Goal: Task Accomplishment & Management: Manage account settings

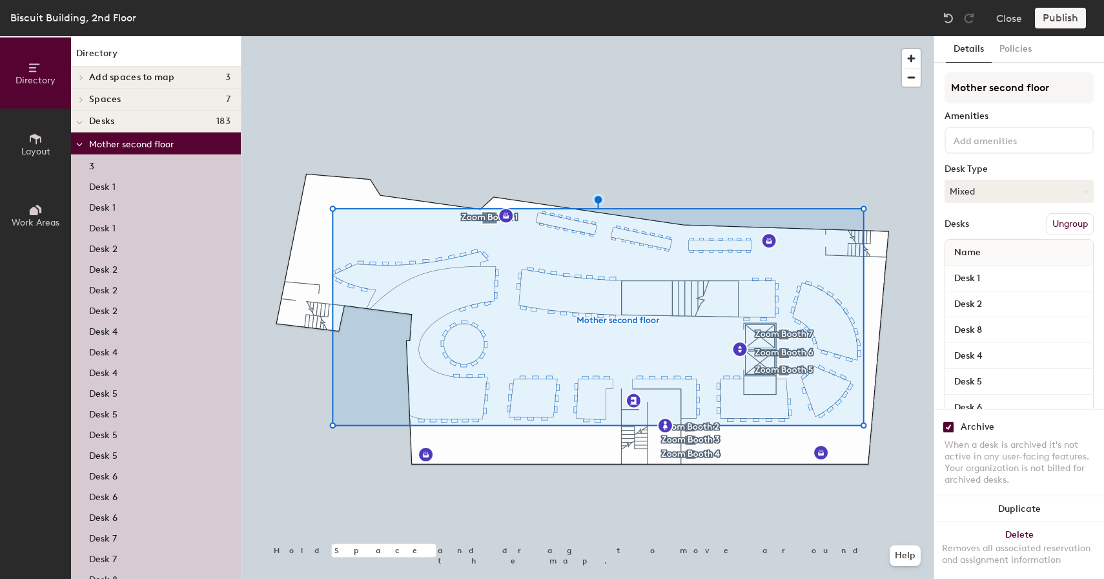
click at [951, 426] on input "checkbox" at bounding box center [949, 427] width 12 height 12
checkbox input "false"
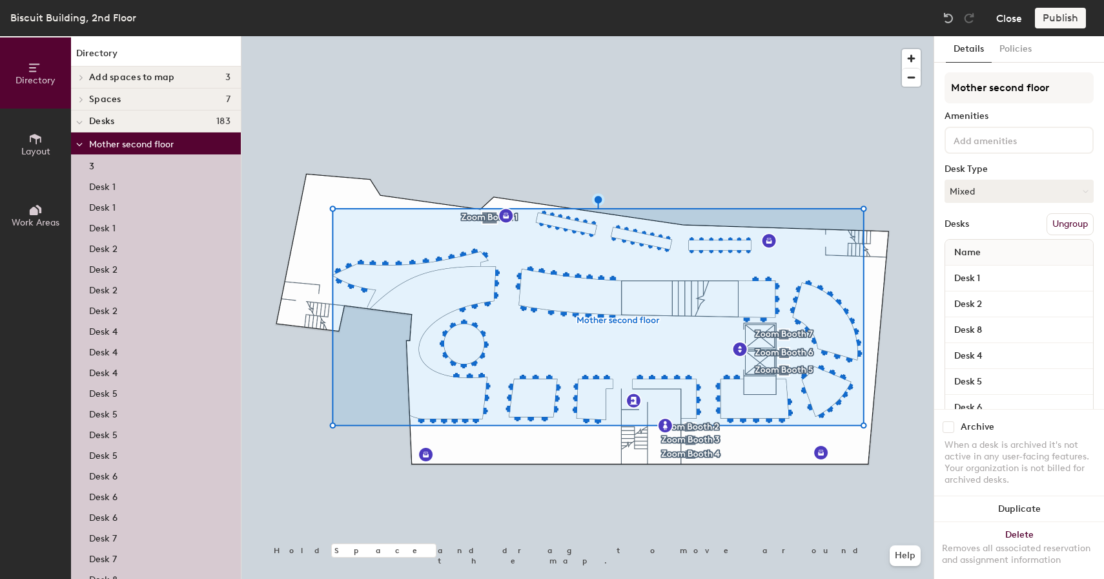
click at [1003, 25] on button "Close" at bounding box center [1009, 18] width 26 height 21
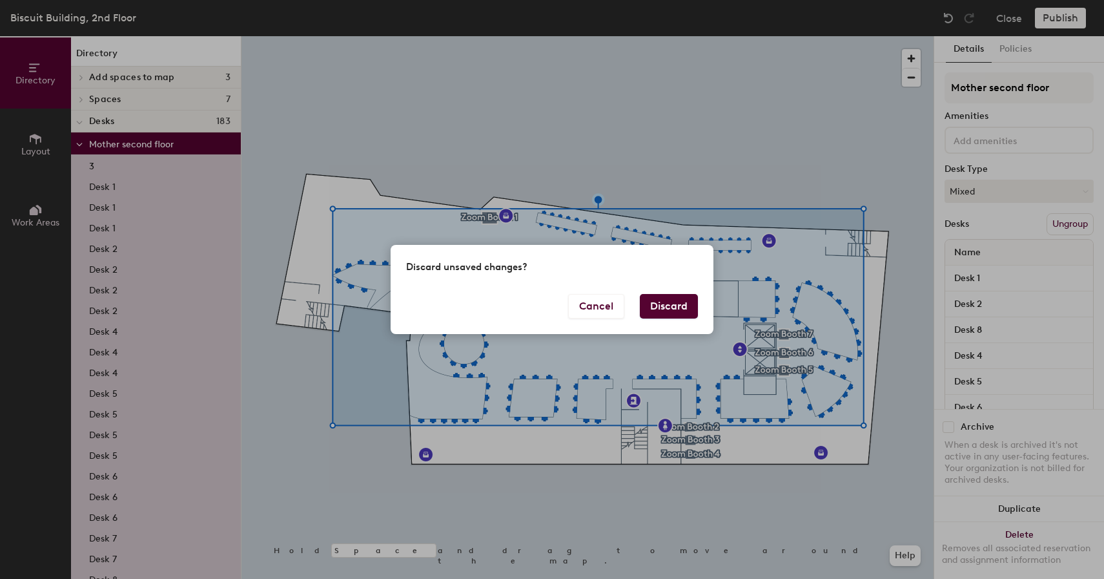
click at [684, 304] on button "Discard" at bounding box center [669, 306] width 58 height 25
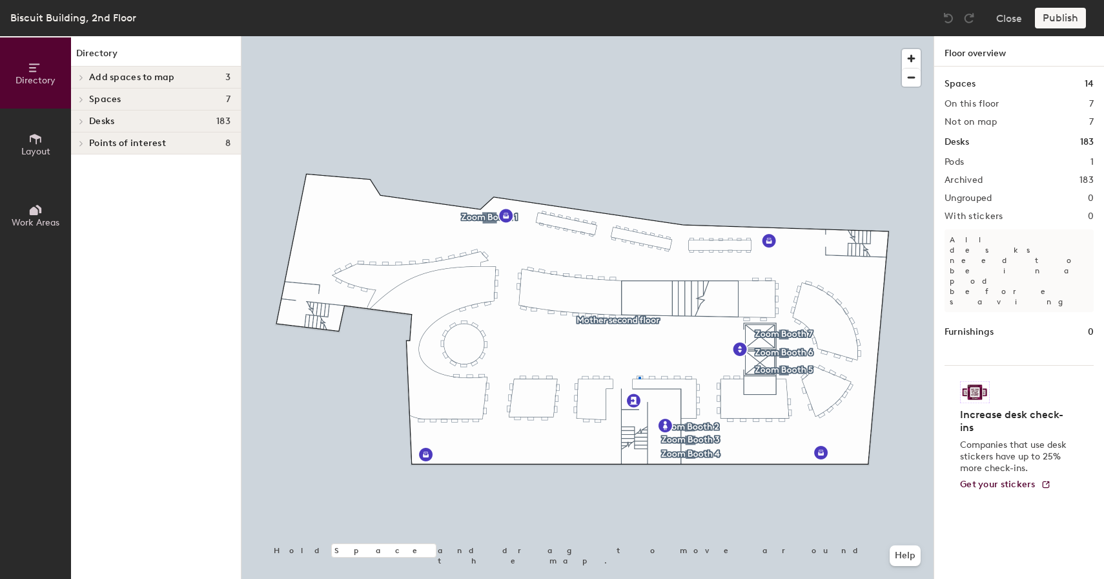
click at [639, 36] on div at bounding box center [588, 36] width 692 height 0
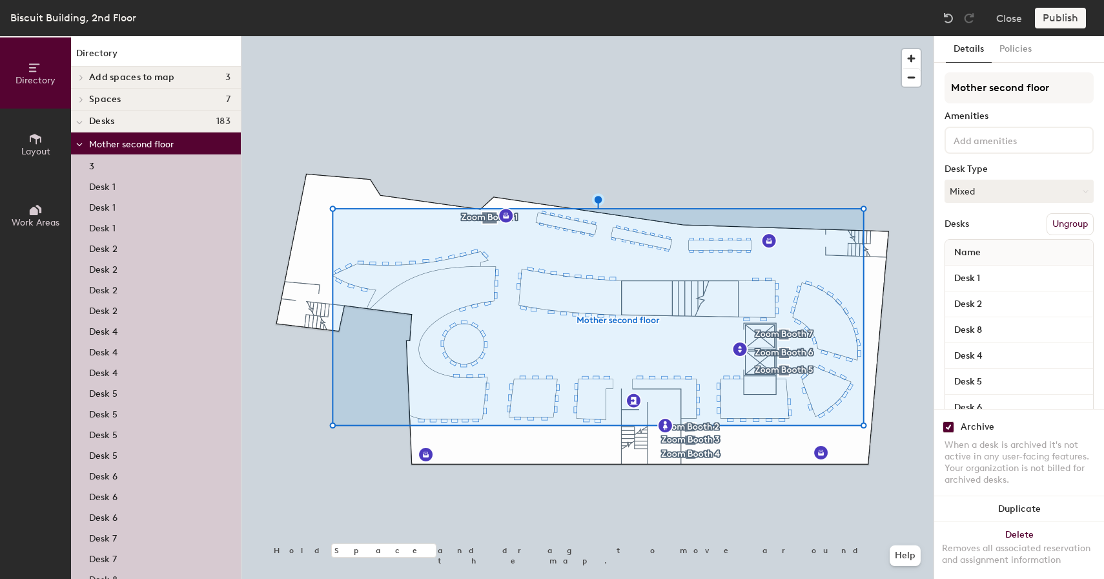
click at [947, 427] on input "checkbox" at bounding box center [949, 427] width 12 height 12
checkbox input "false"
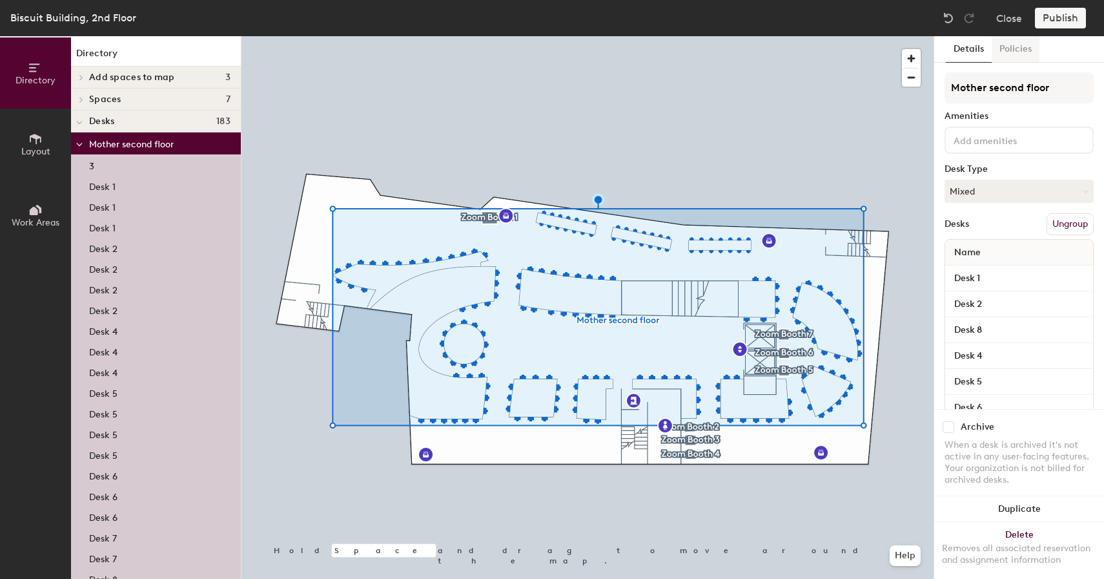
click at [1022, 53] on button "Policies" at bounding box center [1016, 49] width 48 height 26
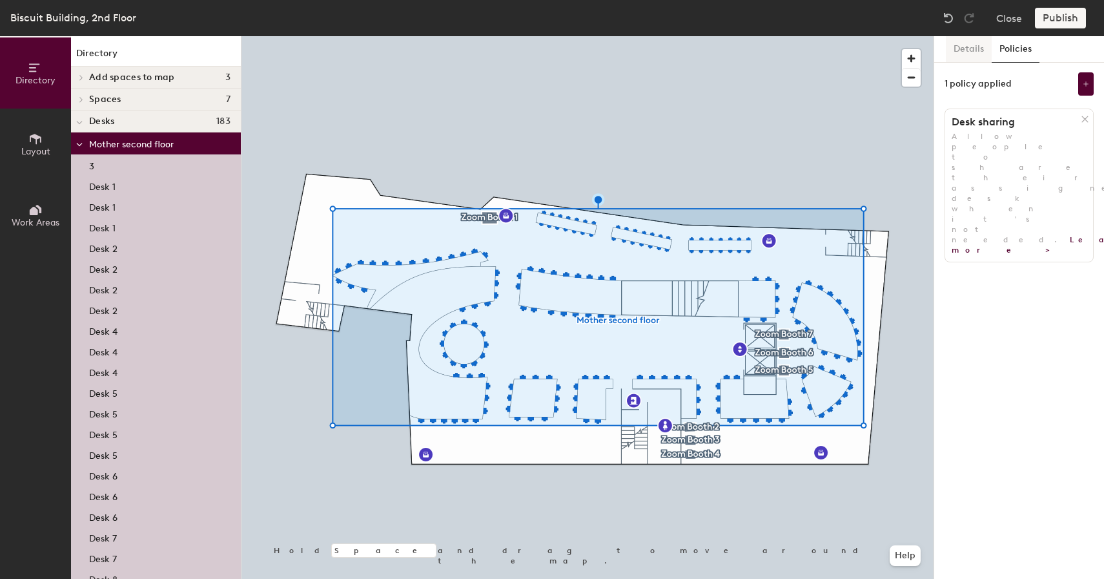
click at [968, 51] on button "Details" at bounding box center [969, 49] width 46 height 26
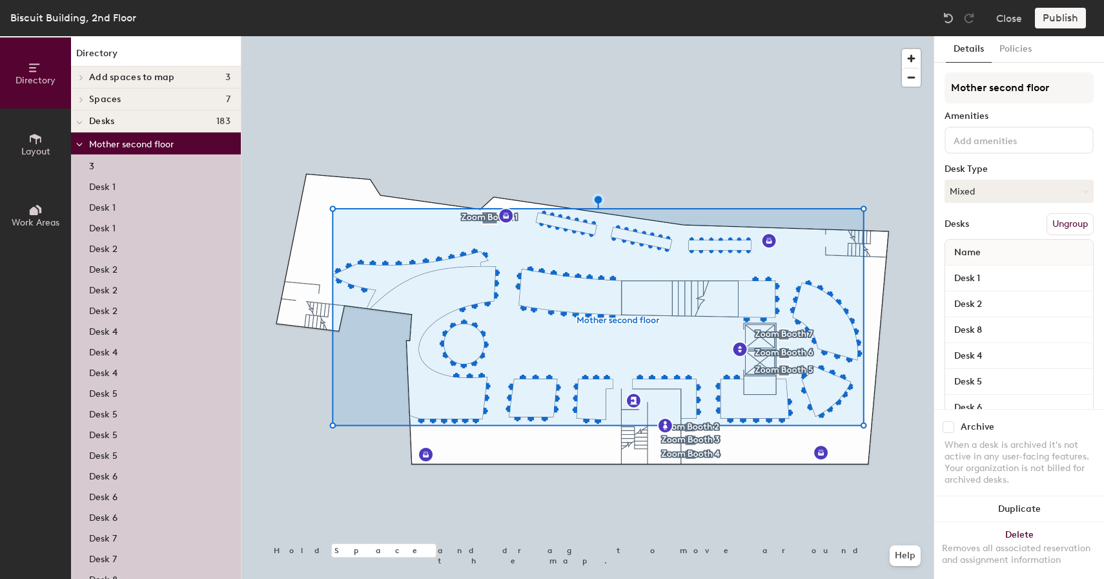
click at [1058, 220] on button "Ungroup" at bounding box center [1070, 224] width 47 height 22
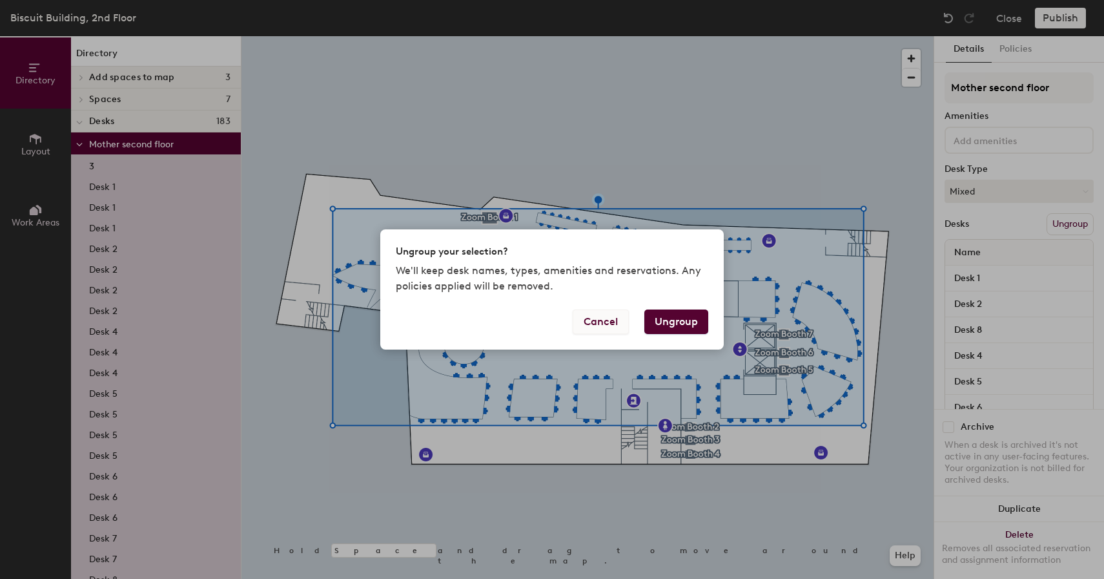
click at [603, 324] on button "Cancel" at bounding box center [601, 321] width 56 height 25
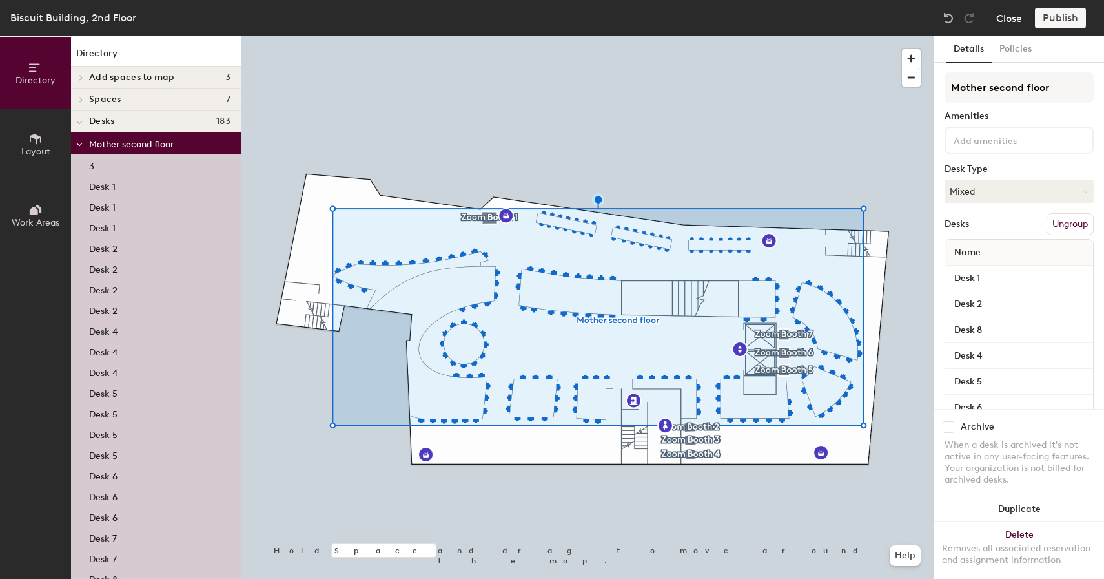
click at [1006, 28] on button "Close" at bounding box center [1009, 18] width 26 height 21
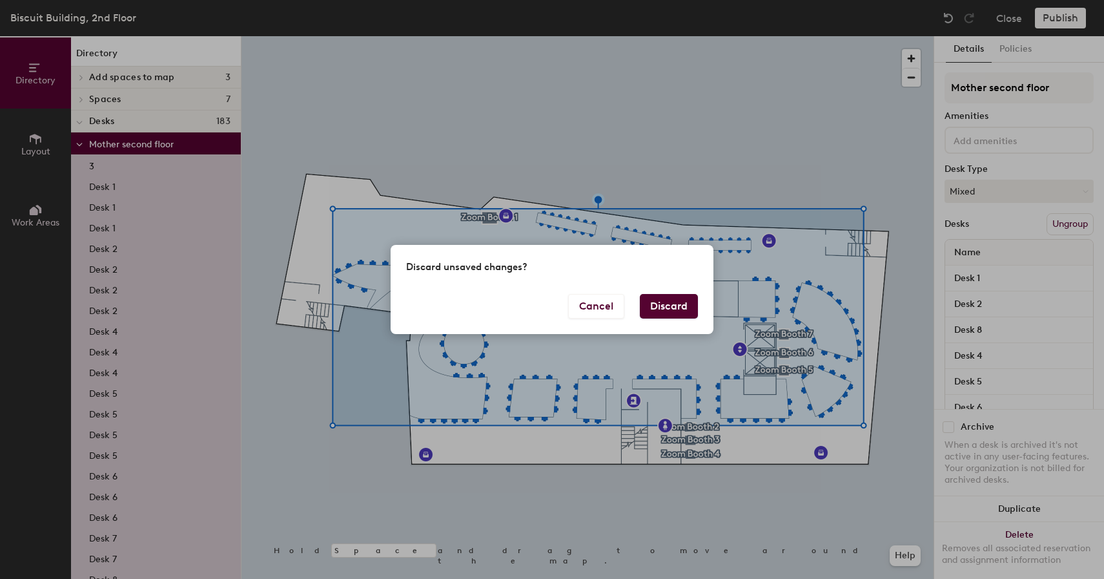
click at [686, 305] on button "Discard" at bounding box center [669, 306] width 58 height 25
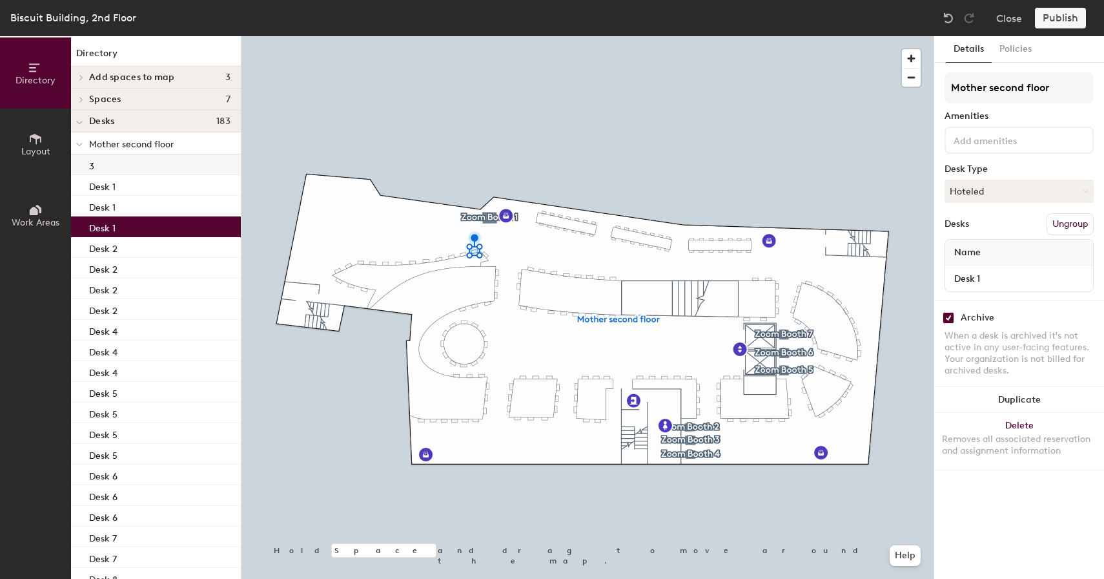
click at [118, 168] on div "3" at bounding box center [156, 164] width 170 height 21
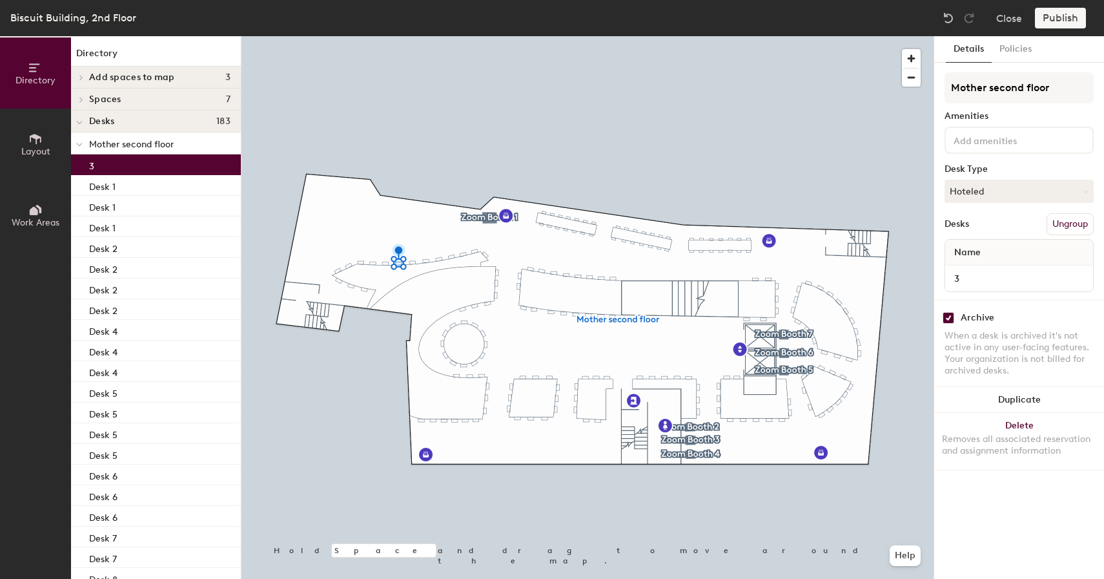
click at [120, 159] on div "3" at bounding box center [156, 164] width 170 height 21
click at [992, 82] on input "Mother second floor" at bounding box center [1019, 87] width 149 height 31
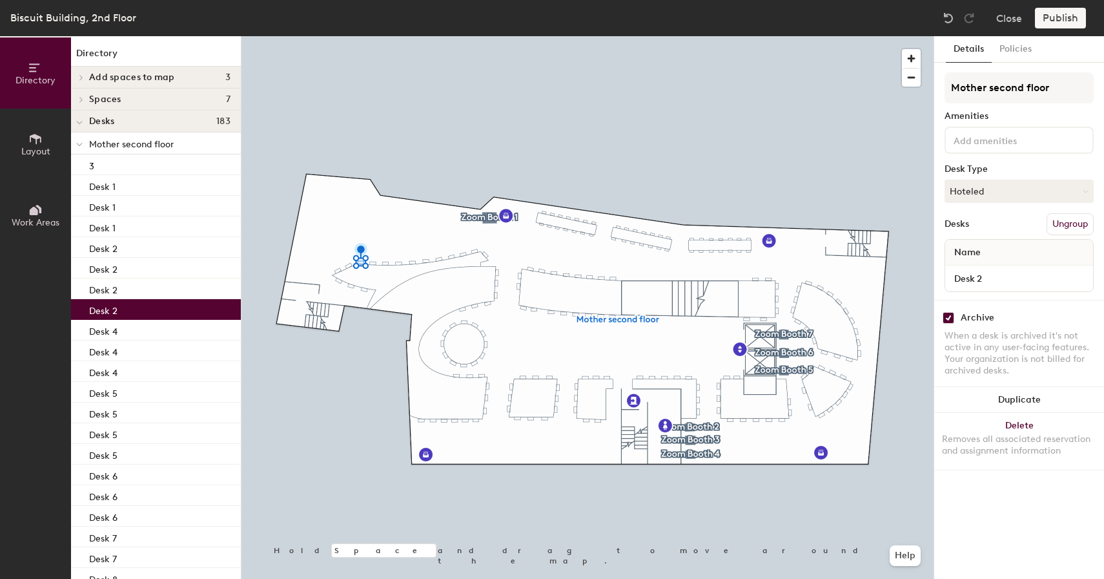
click at [103, 311] on p "Desk 2" at bounding box center [103, 309] width 28 height 15
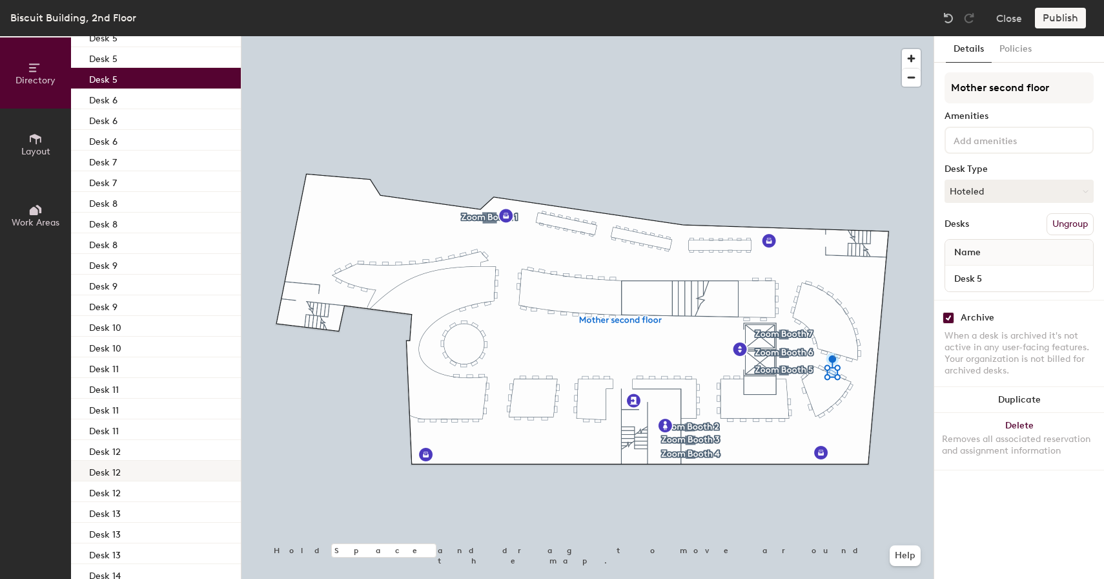
scroll to position [376, 0]
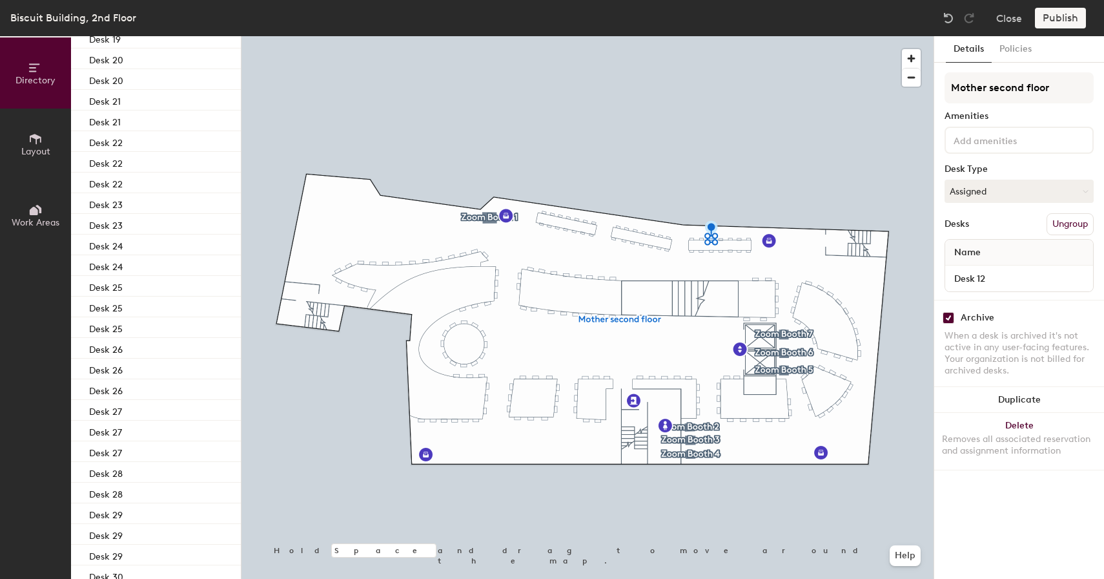
click at [123, 441] on div "Desk 27" at bounding box center [156, 451] width 170 height 21
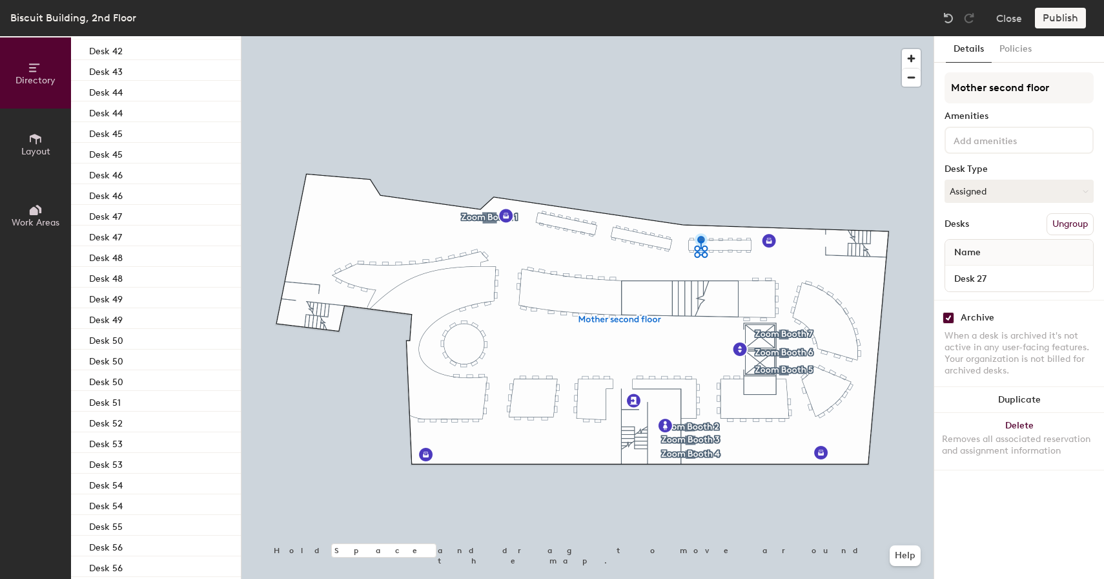
scroll to position [2402, 0]
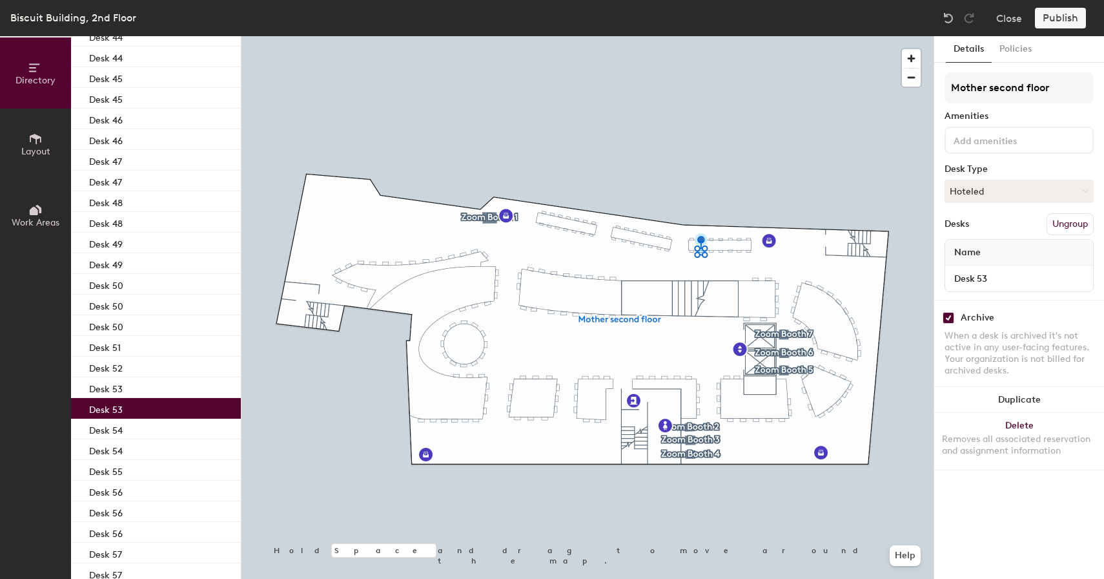
click at [124, 414] on div "Desk 53" at bounding box center [156, 408] width 170 height 21
click at [1014, 18] on button "Close" at bounding box center [1009, 18] width 26 height 21
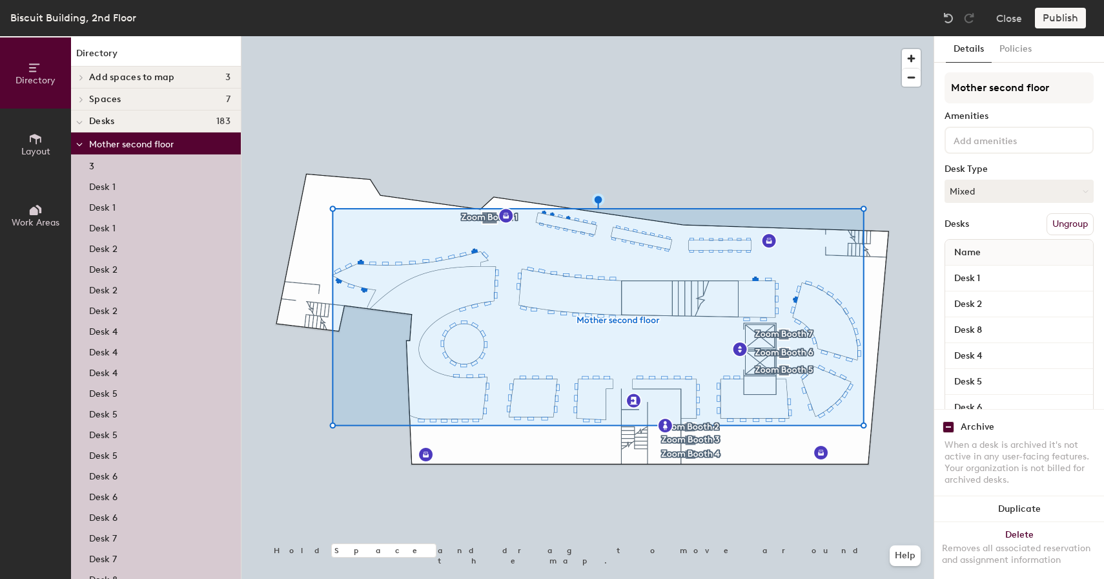
click at [945, 426] on input "checkbox" at bounding box center [949, 427] width 12 height 12
checkbox input "false"
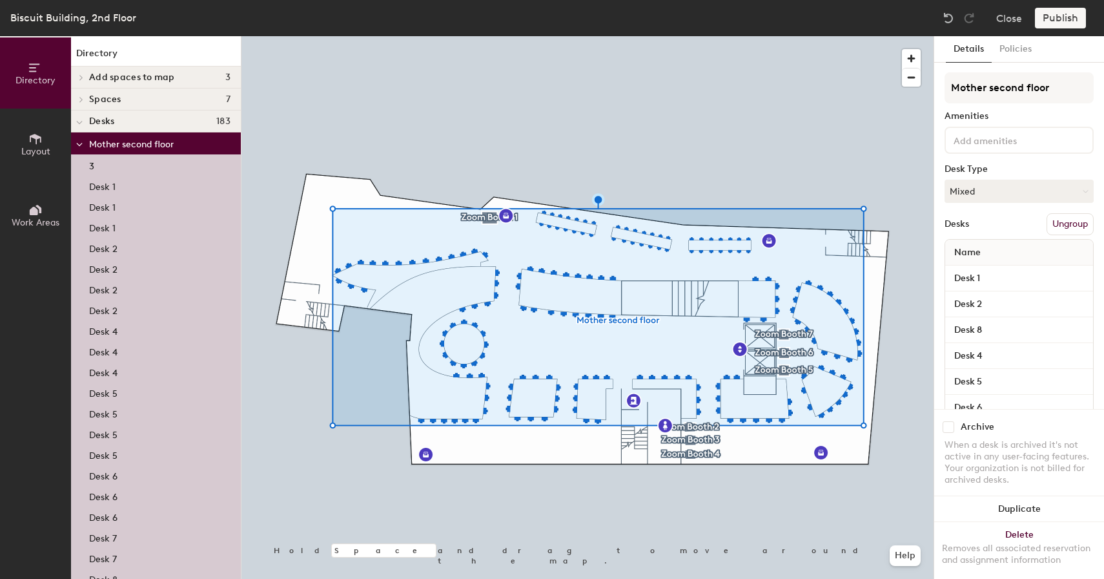
click at [1051, 26] on div "Publish" at bounding box center [1064, 18] width 59 height 21
click at [1051, 21] on div "Publish" at bounding box center [1064, 18] width 59 height 21
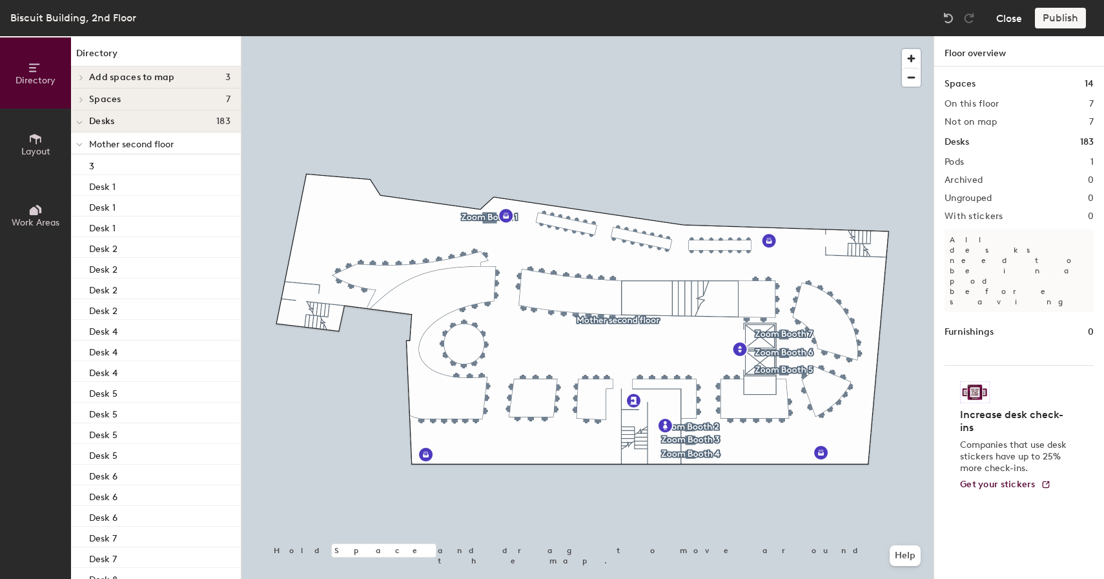
click at [998, 17] on button "Close" at bounding box center [1009, 18] width 26 height 21
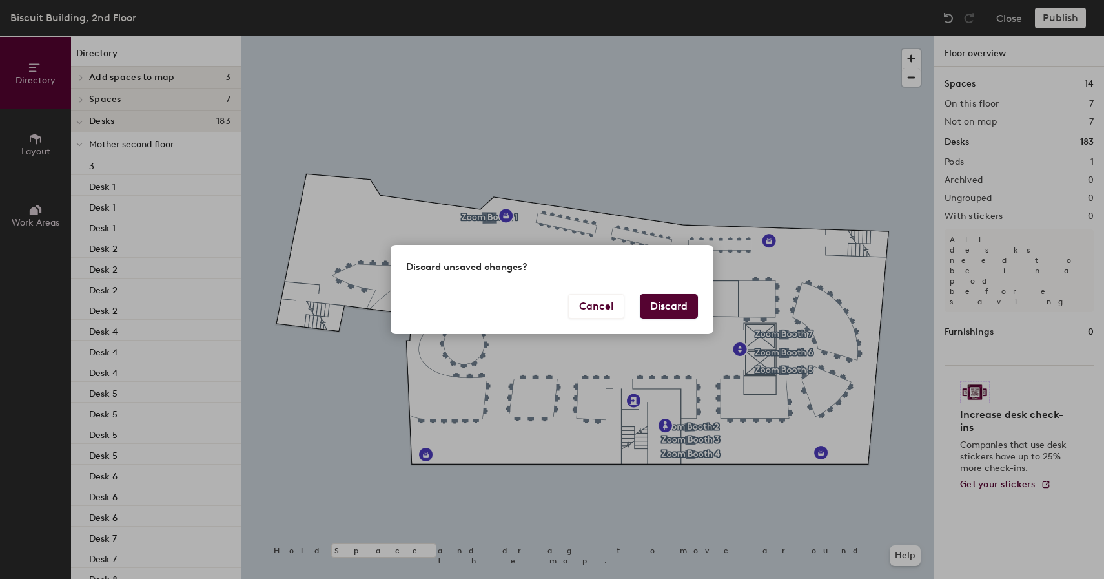
click at [663, 300] on button "Discard" at bounding box center [669, 306] width 58 height 25
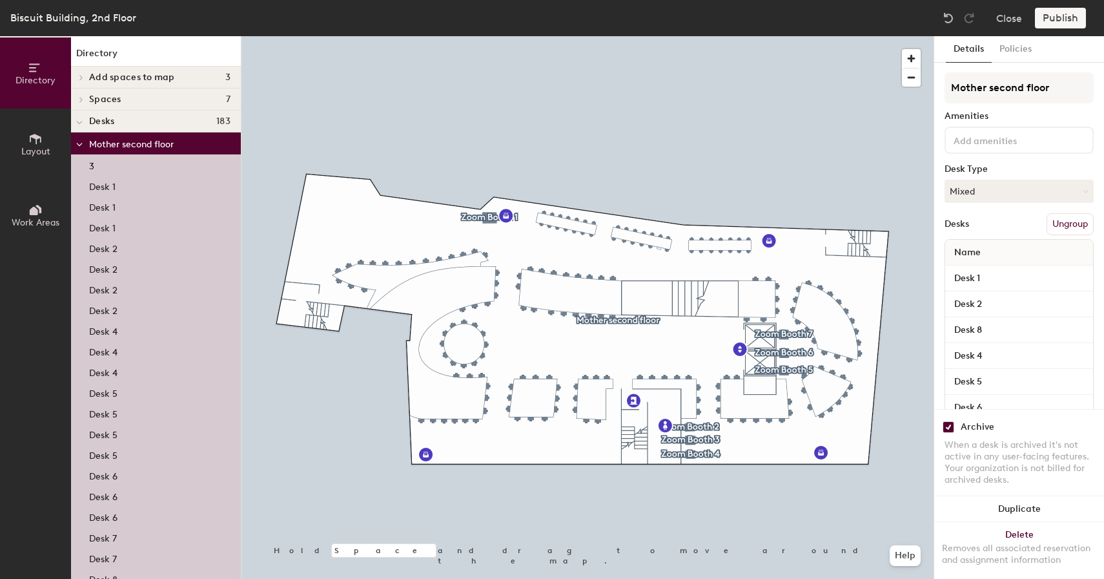
checkbox input "true"
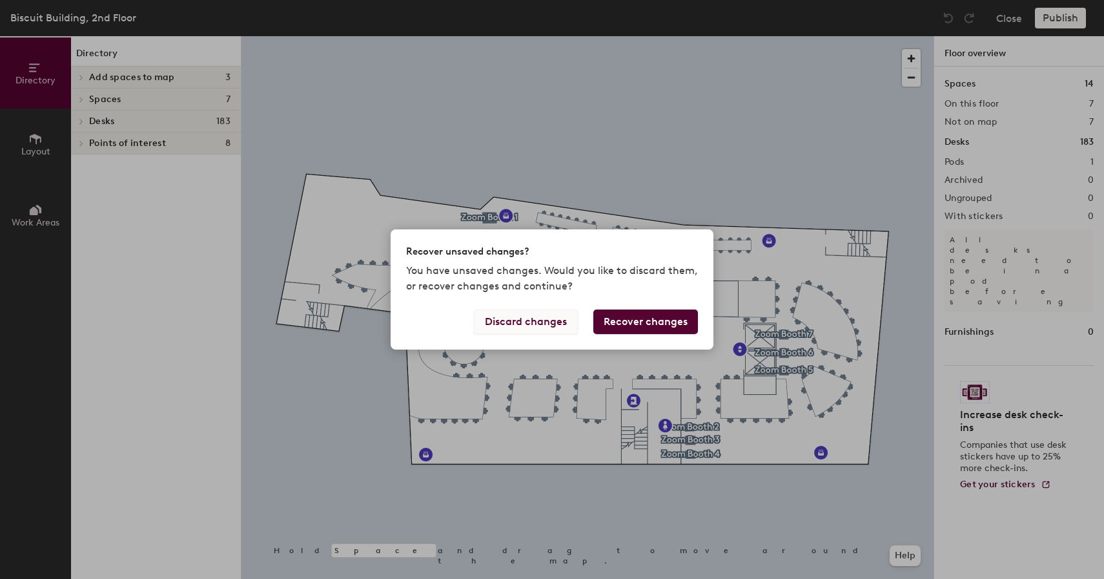
click at [531, 316] on button "Discard changes" at bounding box center [526, 321] width 104 height 25
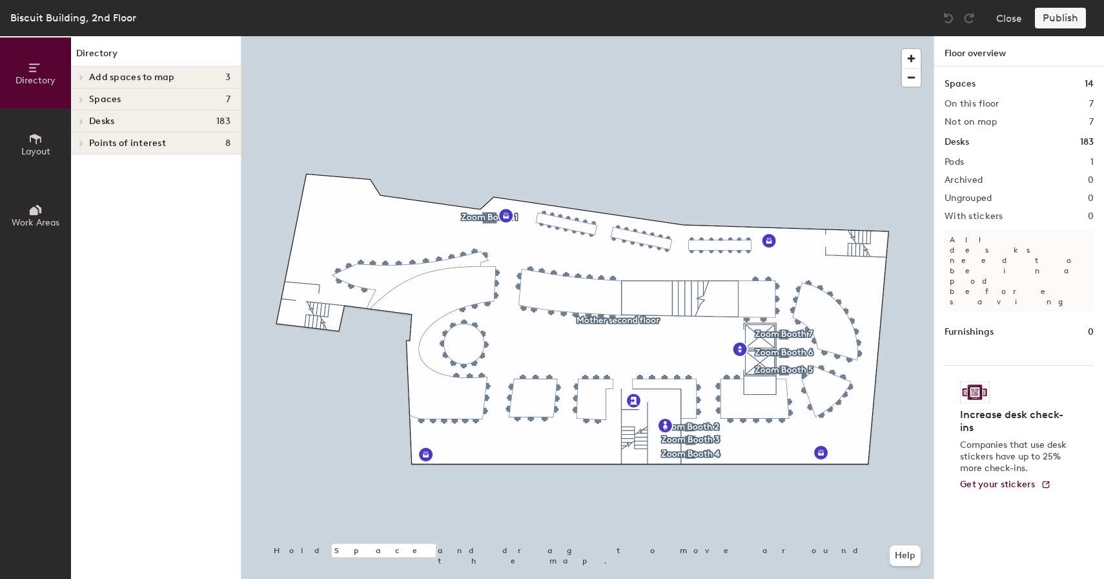
click at [361, 36] on div at bounding box center [588, 36] width 692 height 0
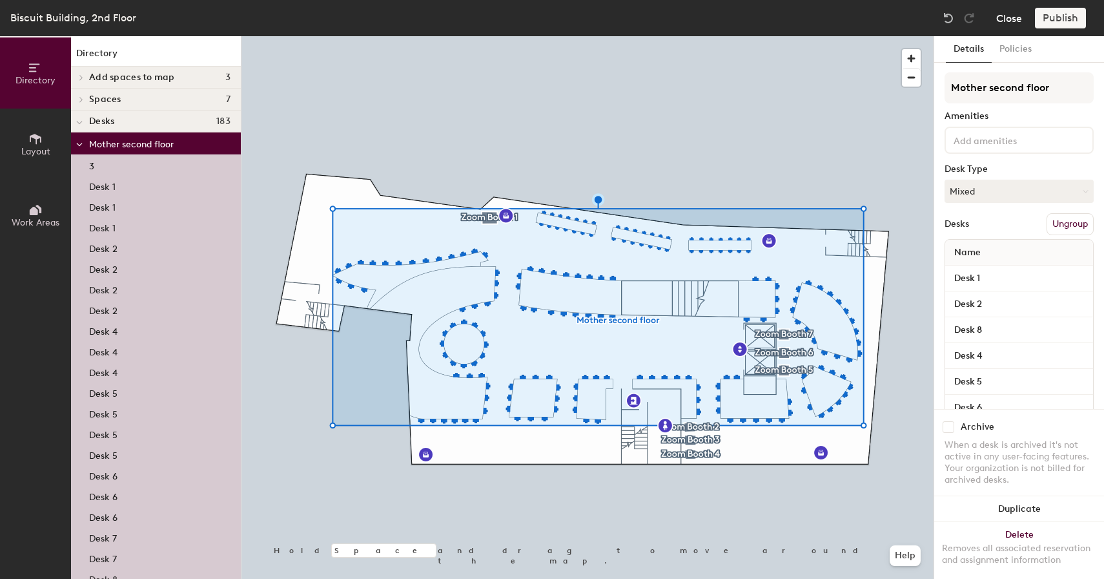
click at [1002, 20] on button "Close" at bounding box center [1009, 18] width 26 height 21
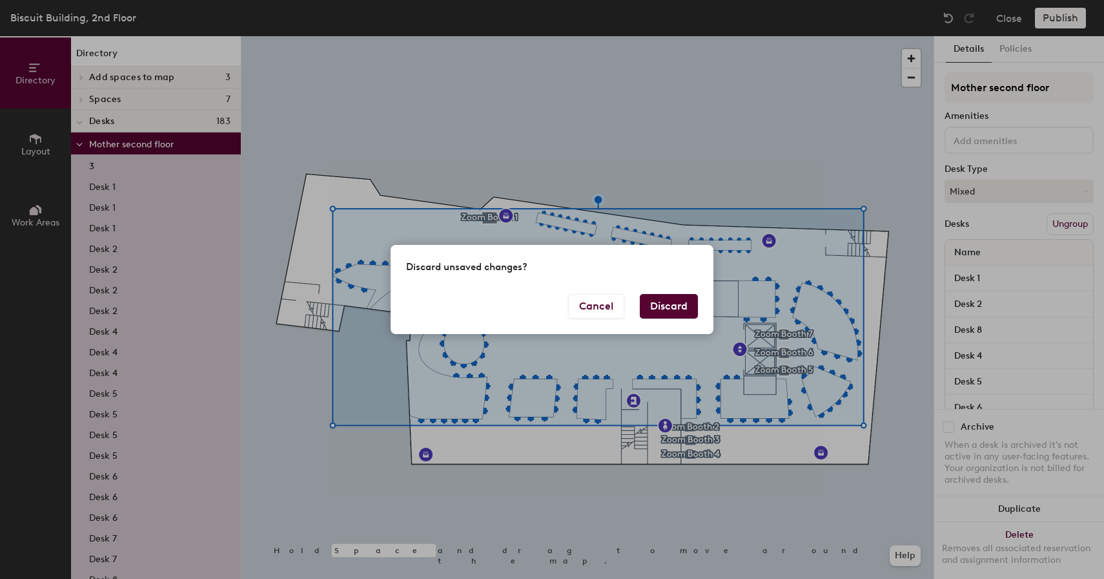
click at [679, 309] on button "Discard" at bounding box center [669, 306] width 58 height 25
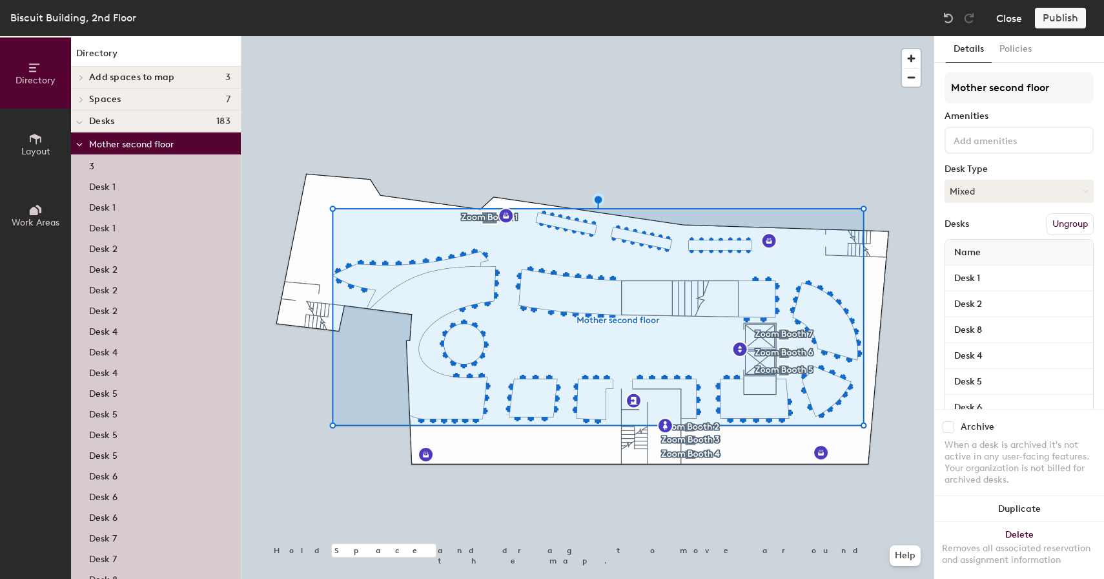
click at [1018, 12] on button "Close" at bounding box center [1009, 18] width 26 height 21
click at [967, 430] on div "Archive" at bounding box center [978, 427] width 34 height 10
click at [954, 426] on input "checkbox" at bounding box center [949, 427] width 12 height 12
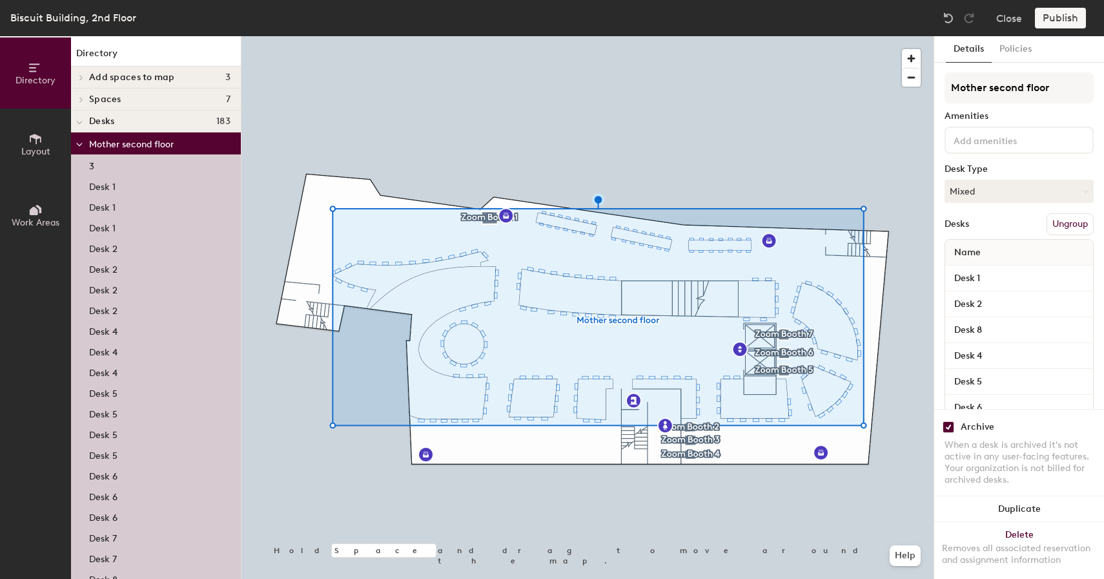
click at [947, 427] on input "checkbox" at bounding box center [949, 427] width 12 height 12
checkbox input "false"
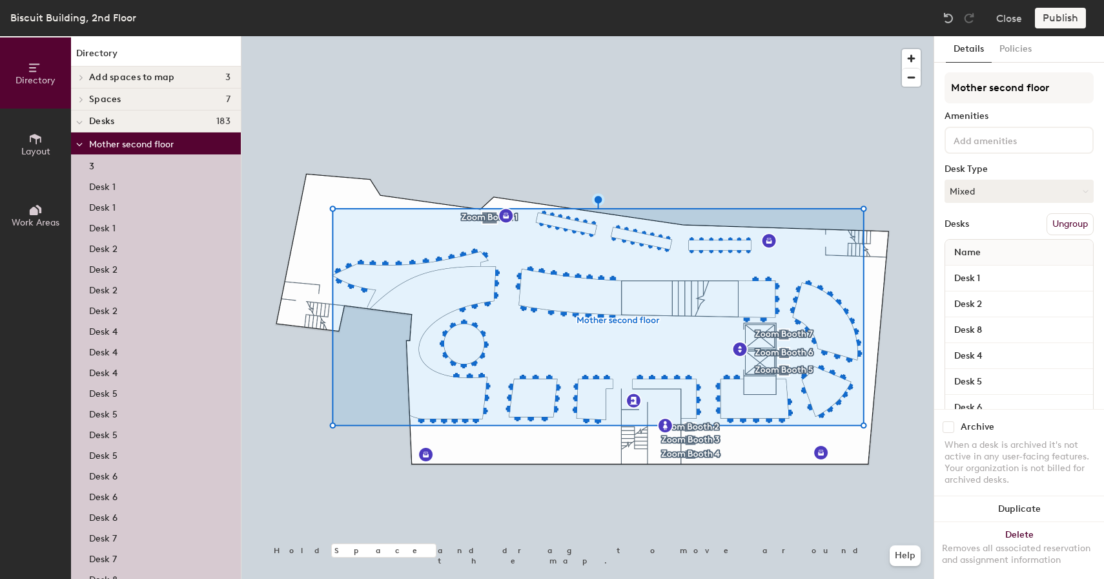
click at [1056, 17] on div "Publish" at bounding box center [1064, 18] width 59 height 21
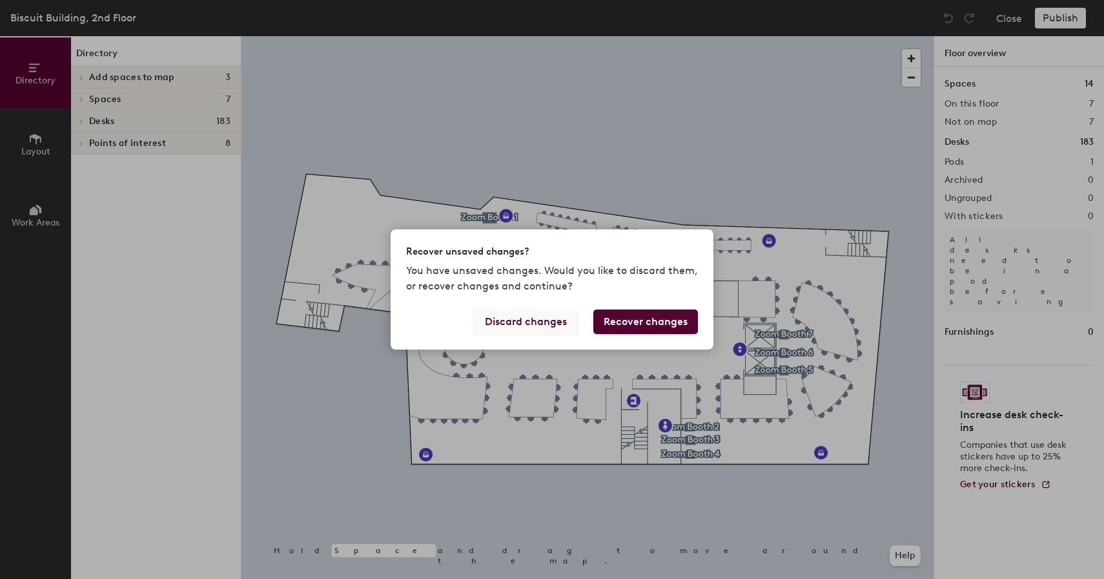
click at [532, 329] on button "Discard changes" at bounding box center [526, 321] width 104 height 25
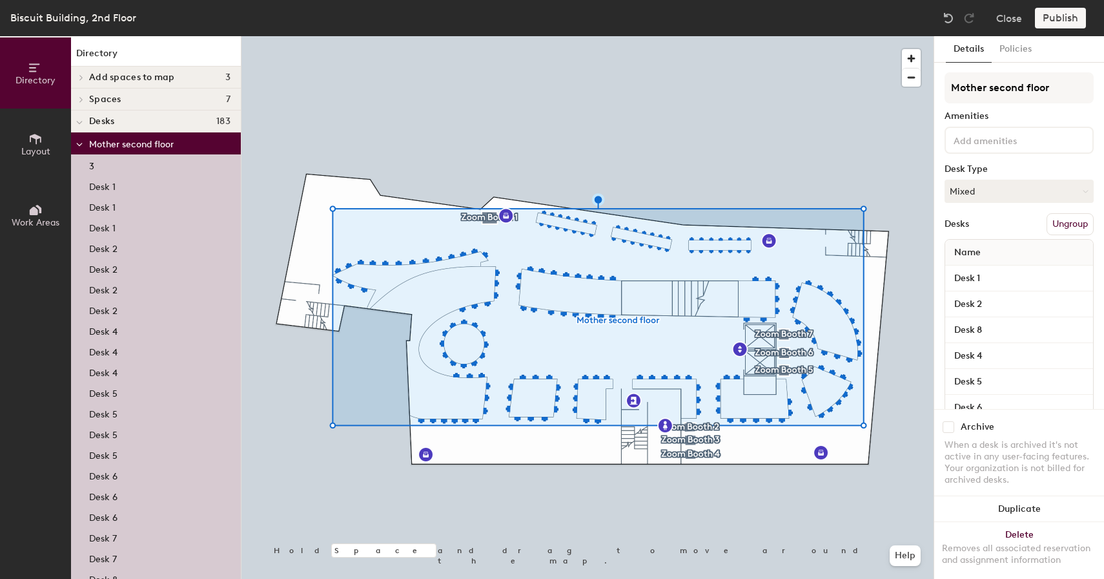
click at [953, 426] on input "checkbox" at bounding box center [949, 427] width 12 height 12
checkbox input "true"
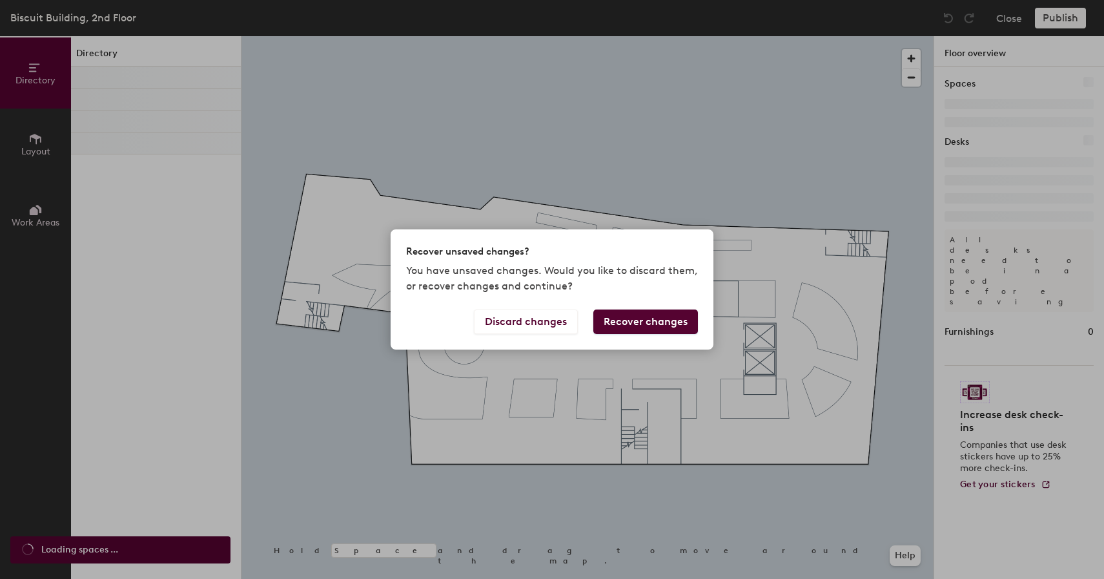
click at [646, 320] on button "Recover changes" at bounding box center [645, 321] width 105 height 25
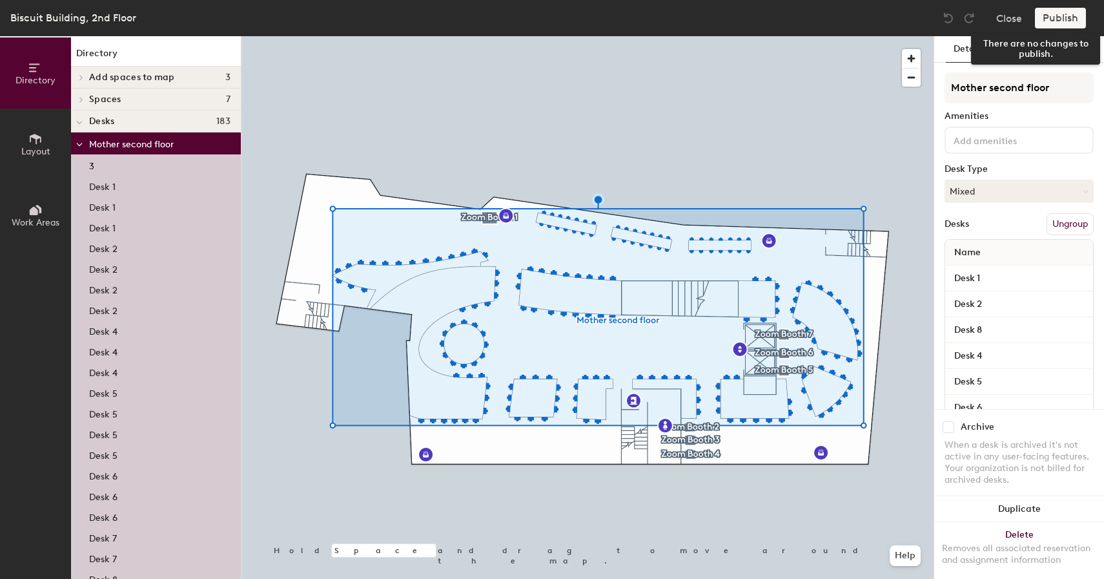
click at [1068, 17] on div "Publish" at bounding box center [1064, 18] width 59 height 21
click at [795, 36] on div at bounding box center [588, 36] width 692 height 0
click at [1010, 21] on button "Close" at bounding box center [1009, 18] width 26 height 21
click at [1051, 11] on div "Publish" at bounding box center [1064, 18] width 59 height 21
click at [1084, 12] on button "Publish" at bounding box center [1060, 18] width 51 height 21
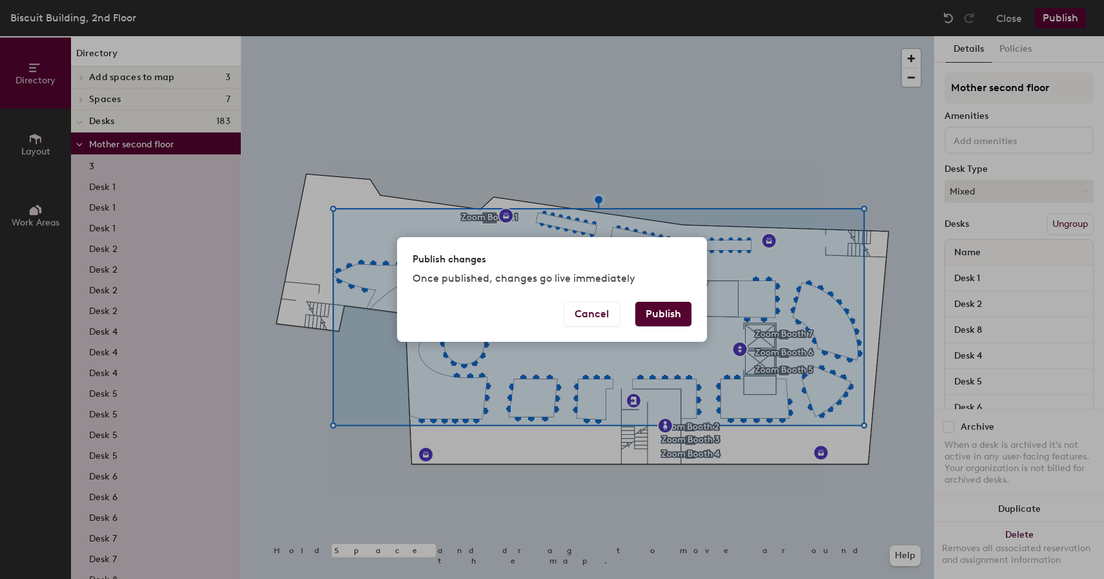
click at [669, 309] on button "Publish" at bounding box center [663, 314] width 56 height 25
